Goal: Information Seeking & Learning: Learn about a topic

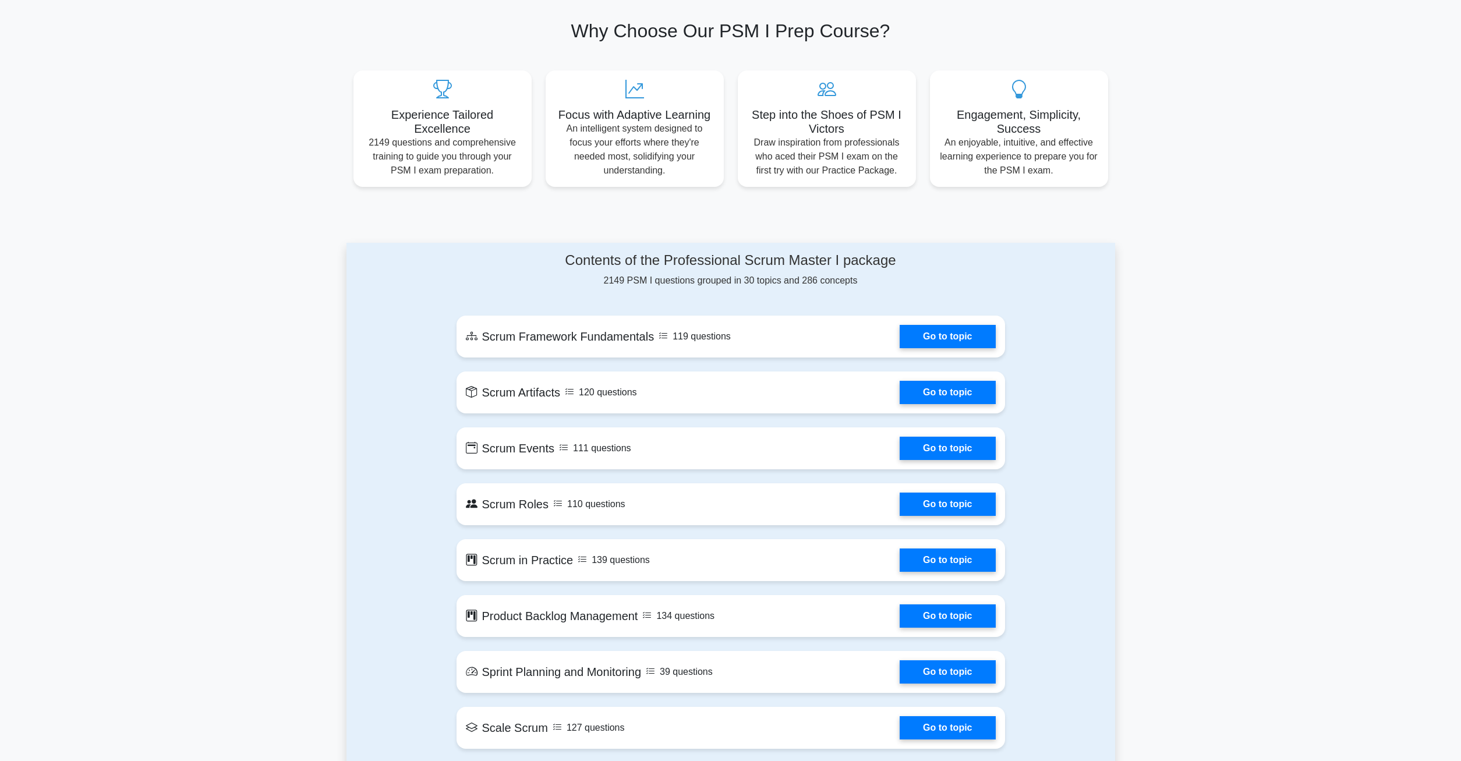
scroll to position [475, 0]
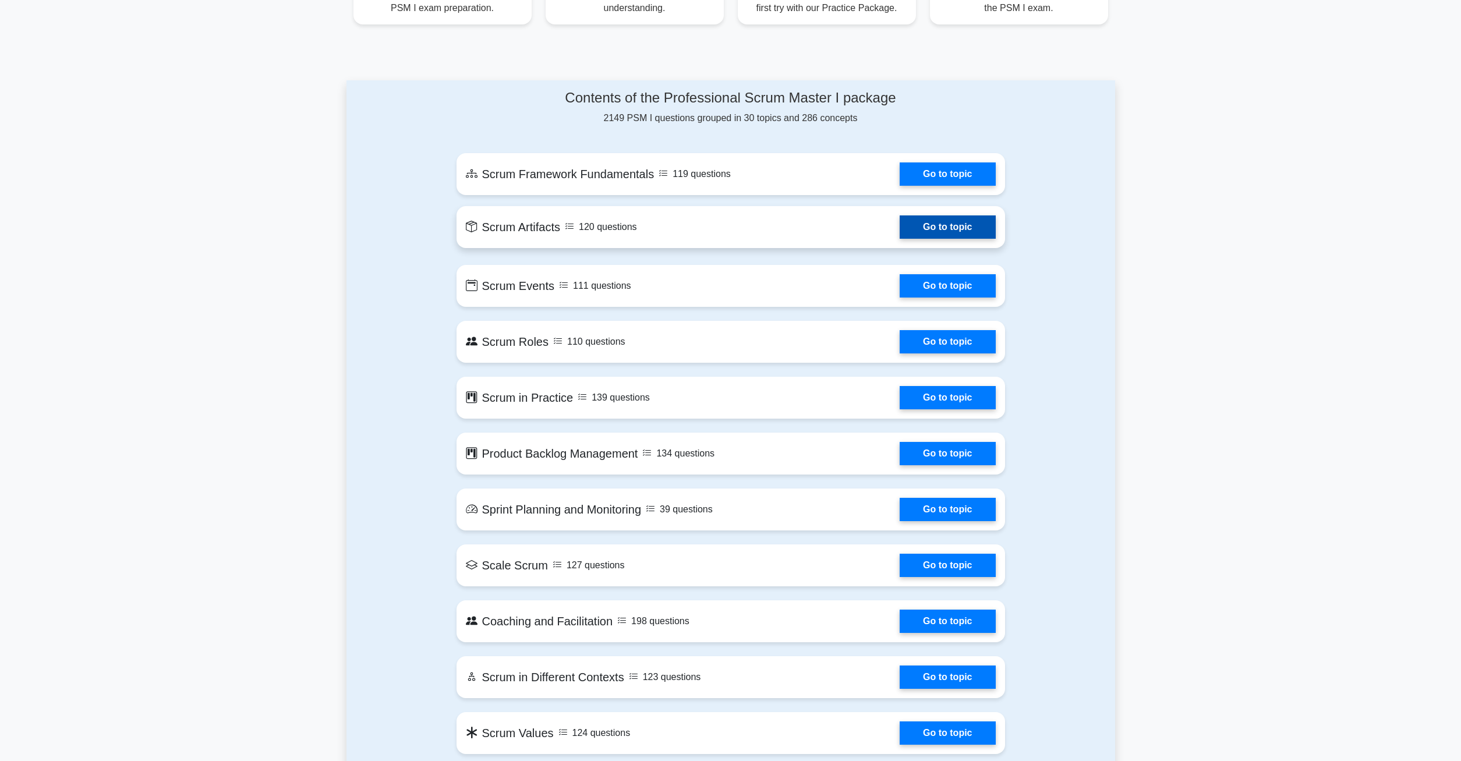
click at [900, 227] on link "Go to topic" at bounding box center [947, 226] width 95 height 23
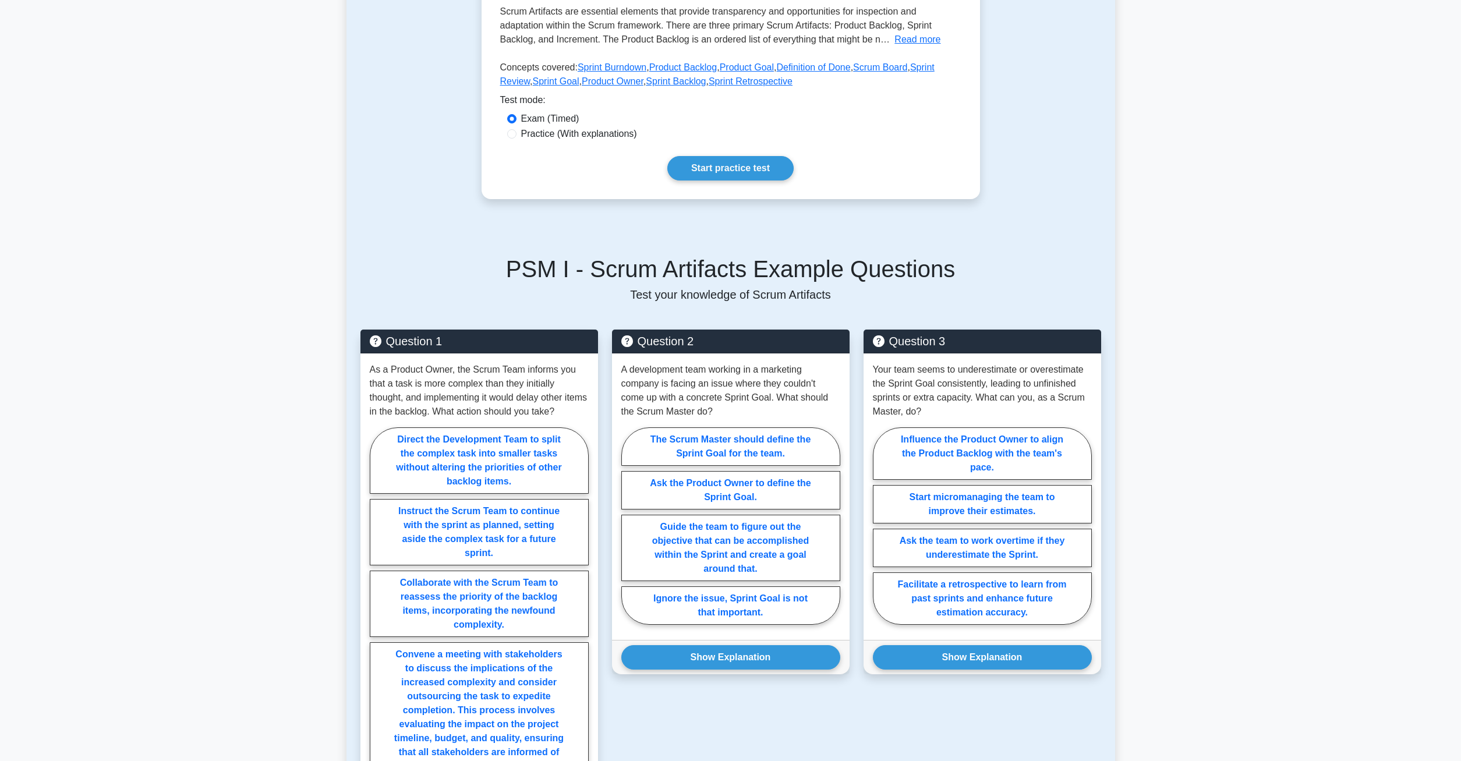
scroll to position [222, 0]
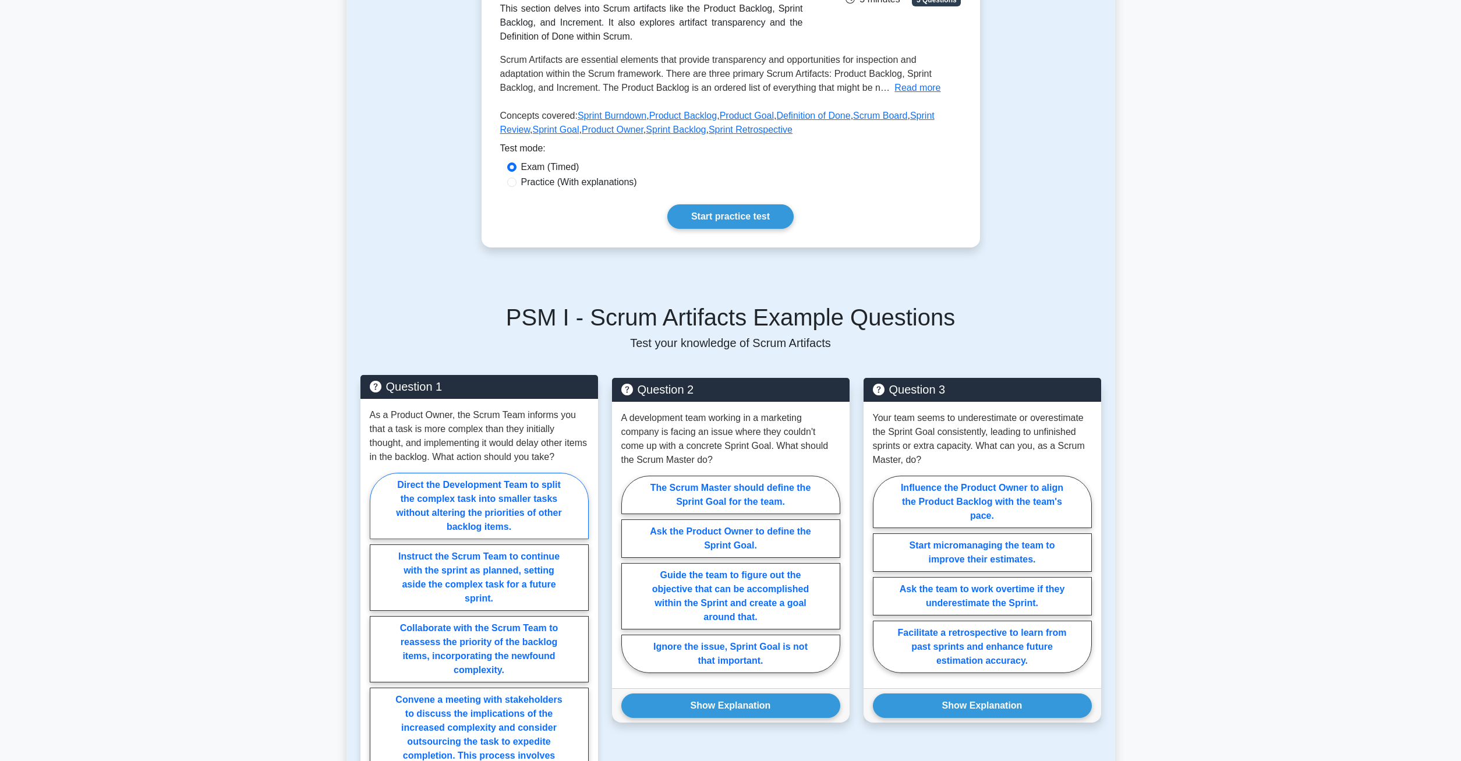
click at [450, 493] on label "Direct the Development Team to split the complex task into smaller tasks withou…" at bounding box center [479, 506] width 219 height 66
click at [377, 690] on input "Direct the Development Team to split the complex task into smaller tasks withou…" at bounding box center [374, 694] width 8 height 8
radio input "true"
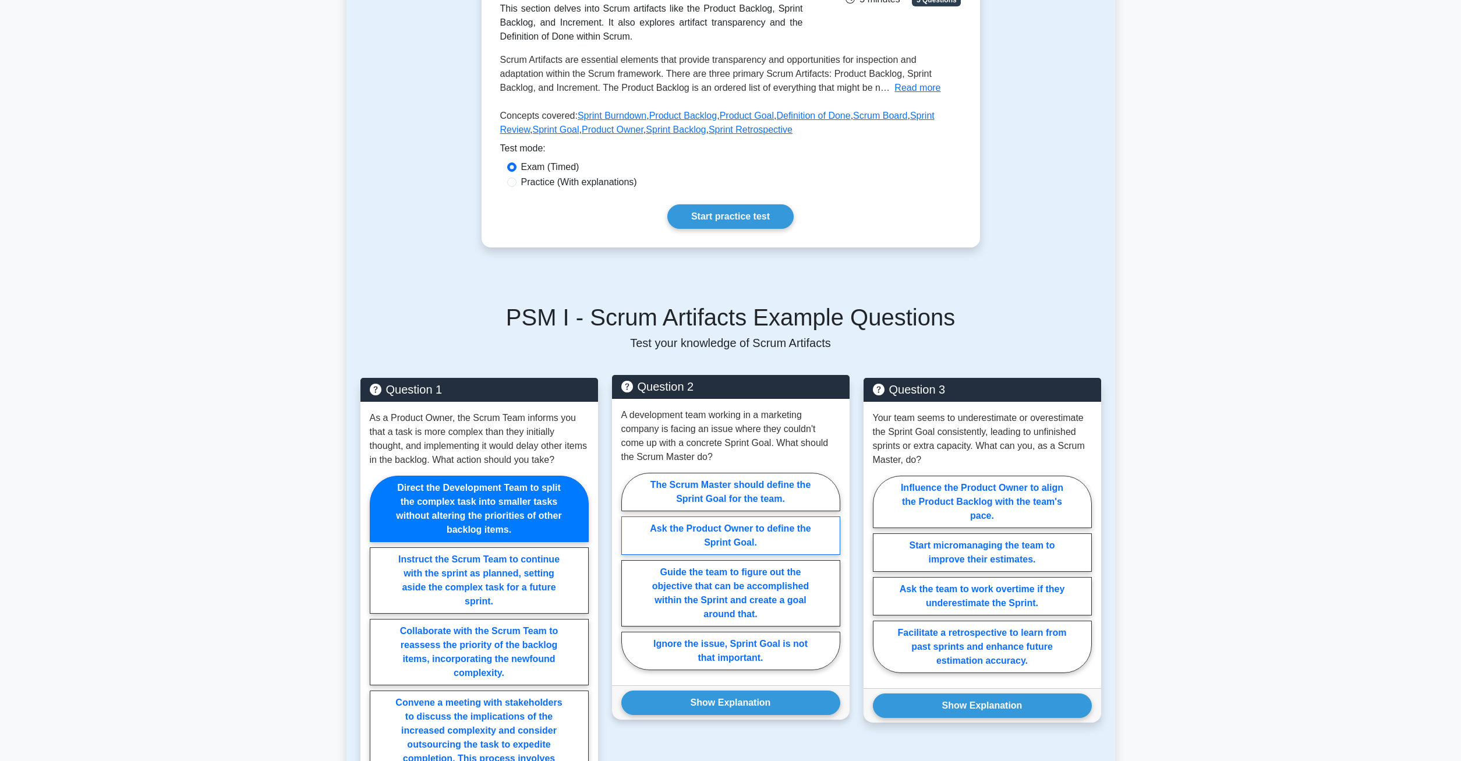
click at [721, 522] on label "Ask the Product Owner to define the Sprint Goal." at bounding box center [730, 535] width 219 height 38
click at [629, 571] on input "Ask the Product Owner to define the Sprint Goal." at bounding box center [625, 575] width 8 height 8
radio input "true"
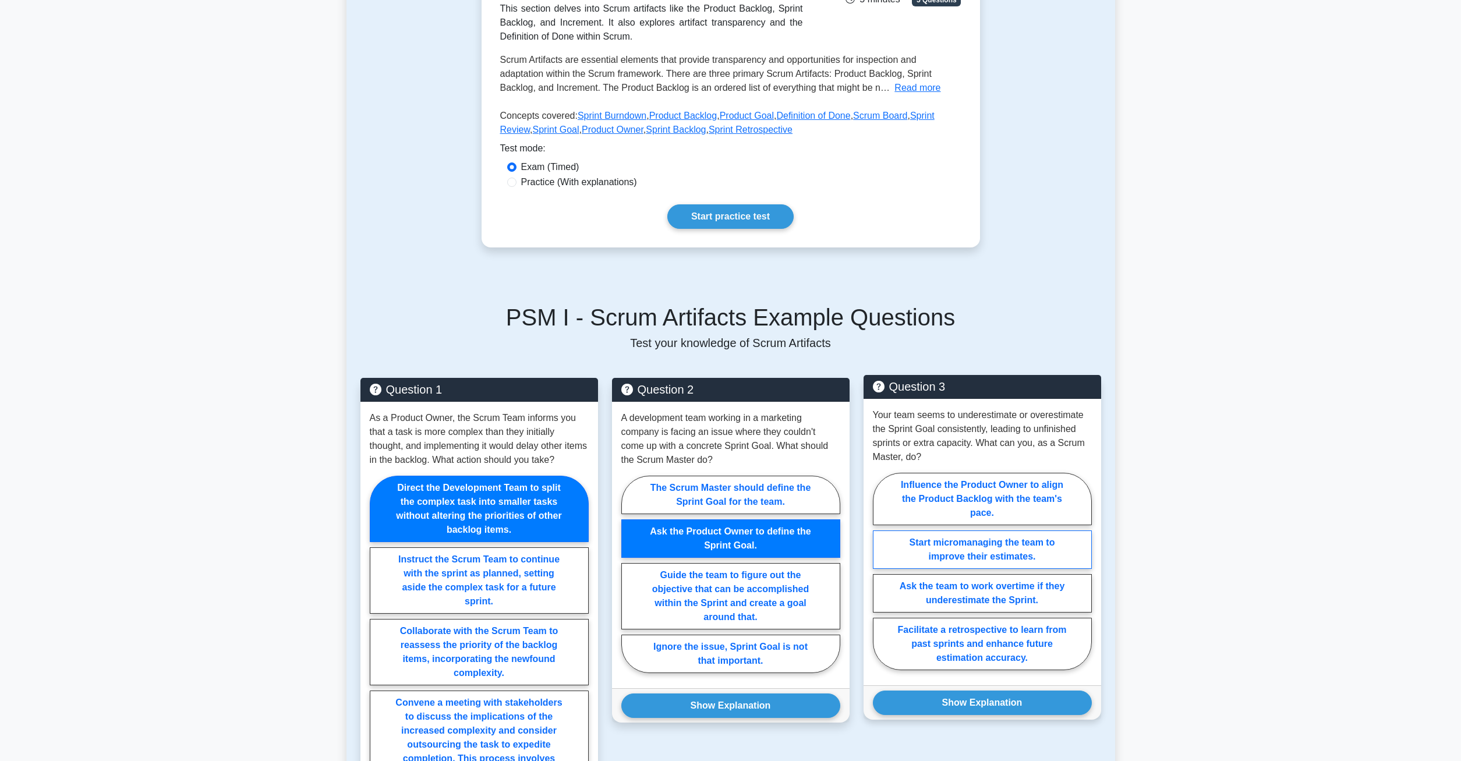
click at [1003, 563] on label "Start micromanaging the team to improve their estimates." at bounding box center [982, 549] width 219 height 38
click at [880, 571] on input "Start micromanaging the team to improve their estimates." at bounding box center [877, 575] width 8 height 8
radio input "true"
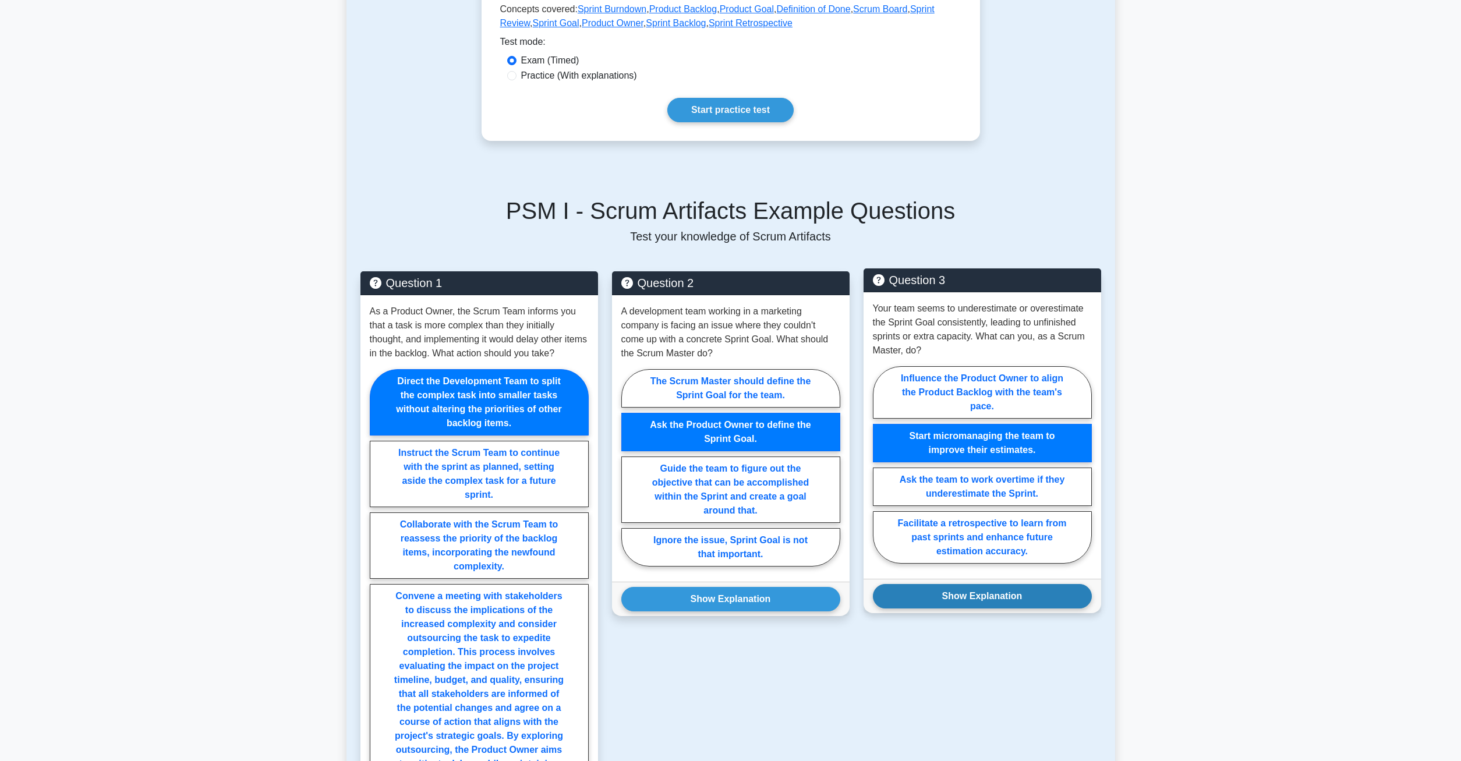
scroll to position [400, 0]
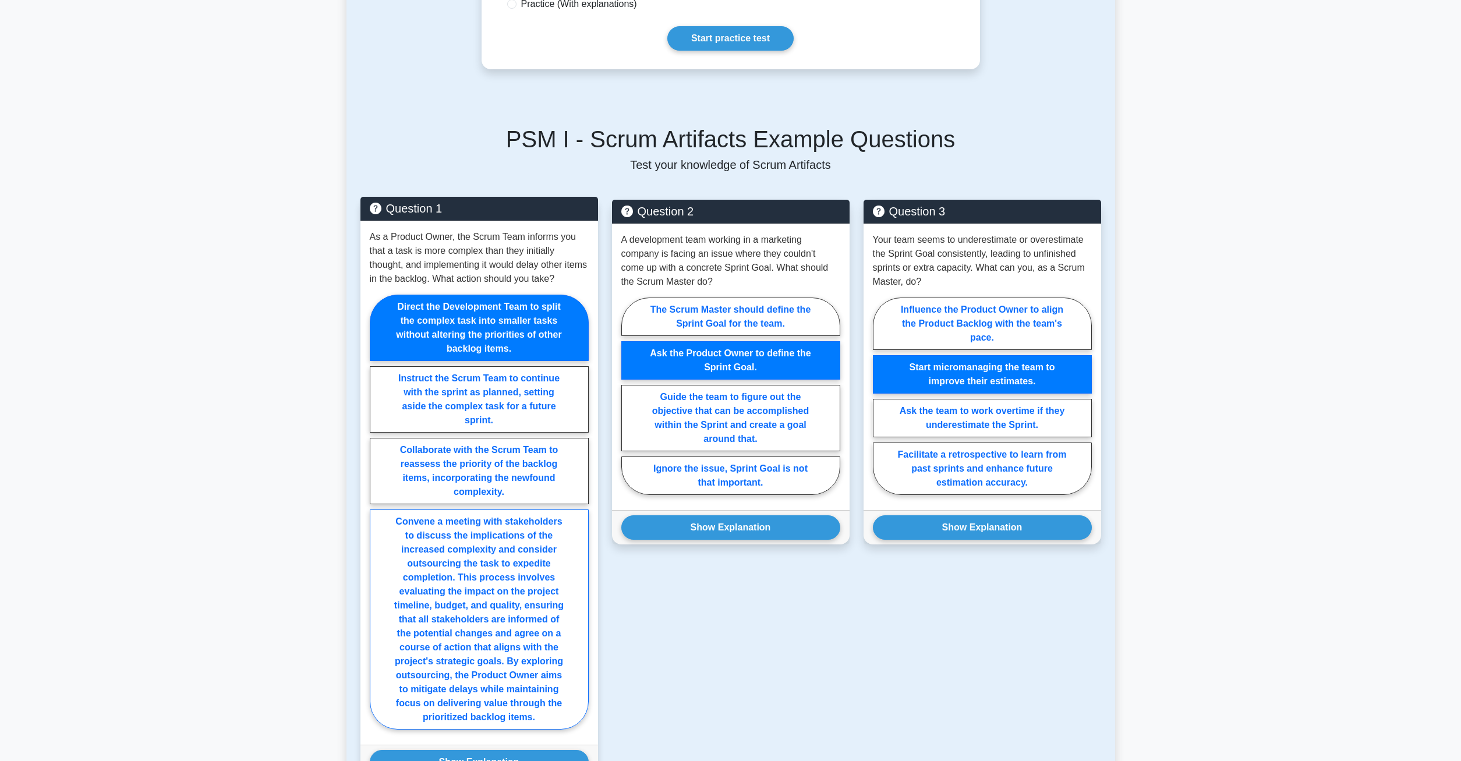
drag, startPoint x: 540, startPoint y: 624, endPoint x: 525, endPoint y: 521, distance: 104.7
click at [529, 606] on label "Convene a meeting with stakeholders to discuss the implications of the increase…" at bounding box center [479, 619] width 219 height 220
click at [511, 473] on label "Collaborate with the Scrum Team to reassess the priority of the backlog items, …" at bounding box center [479, 471] width 219 height 66
click at [377, 512] on input "Collaborate with the Scrum Team to reassess the priority of the backlog items, …" at bounding box center [374, 516] width 8 height 8
radio input "true"
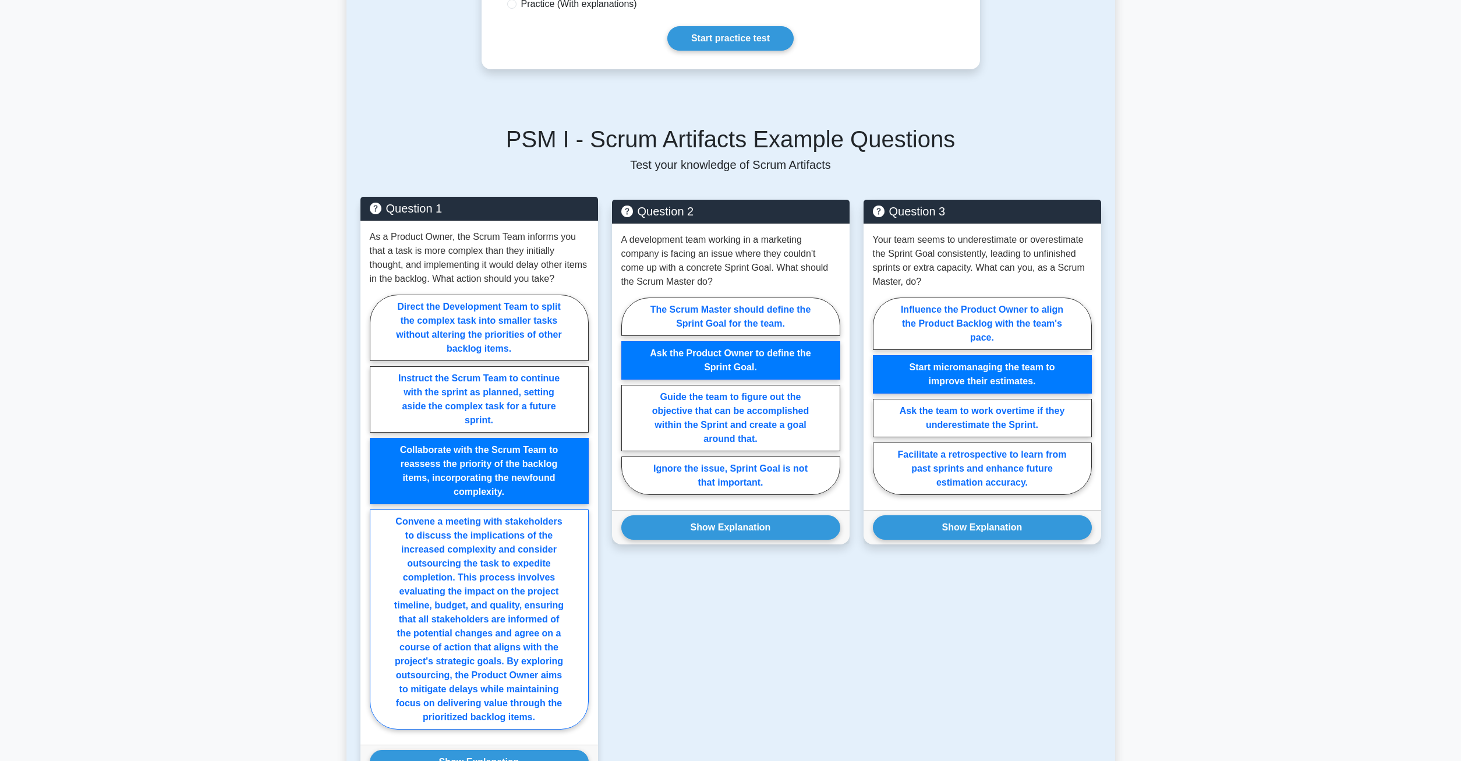
click at [480, 616] on label "Convene a meeting with stakeholders to discuss the implications of the increase…" at bounding box center [479, 619] width 219 height 220
click at [377, 519] on input "Convene a meeting with stakeholders to discuss the implications of the increase…" at bounding box center [374, 516] width 8 height 8
radio input "true"
